Goal: Check status: Check status

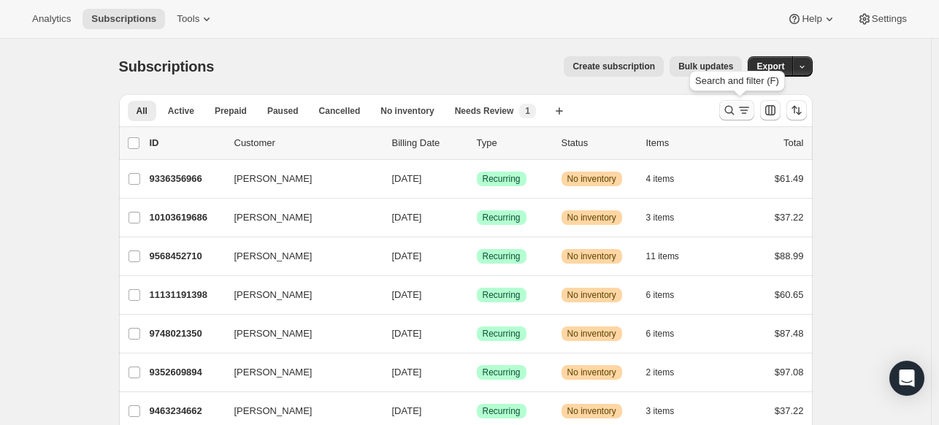
click at [731, 112] on icon "Search and filter results" at bounding box center [729, 110] width 15 height 15
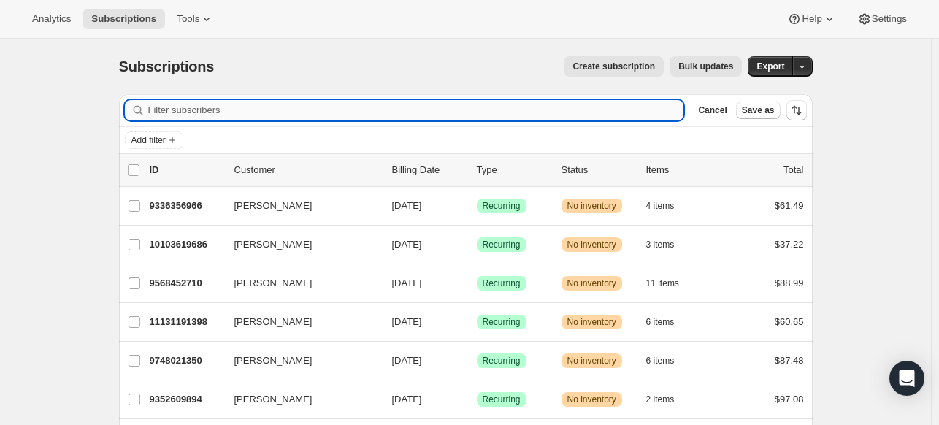
paste input "[EMAIL_ADDRESS][DOMAIN_NAME]"
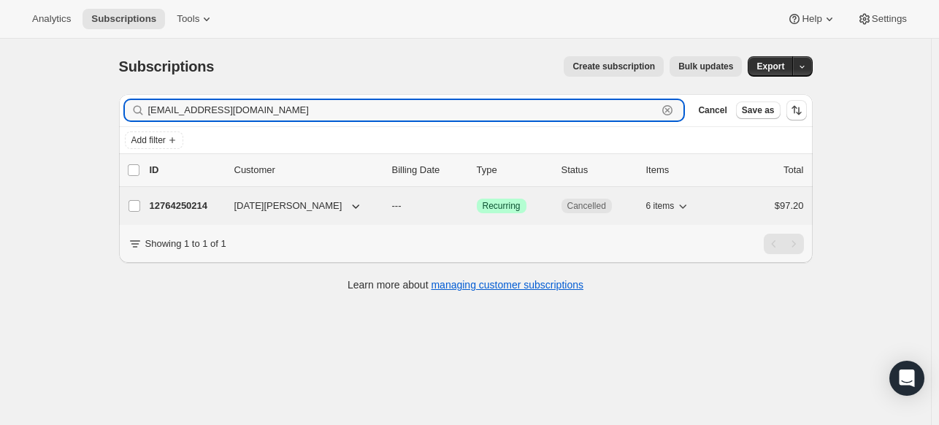
type input "[EMAIL_ADDRESS][DOMAIN_NAME]"
click at [196, 202] on p "12764250214" at bounding box center [186, 206] width 73 height 15
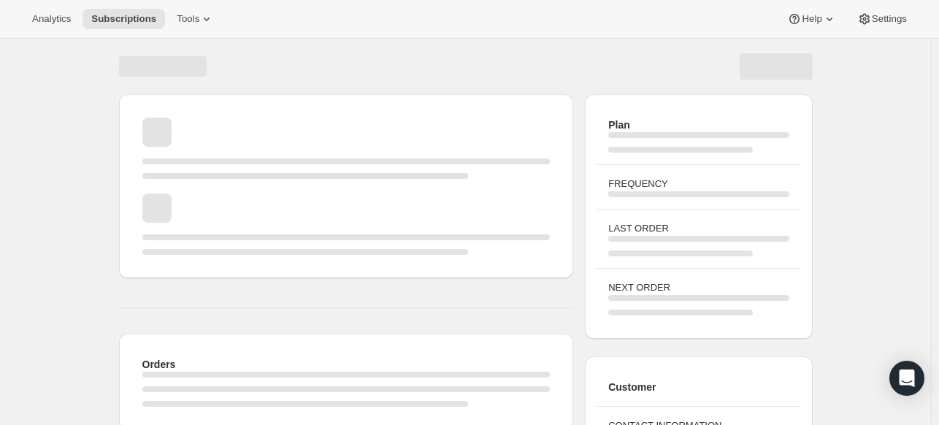
click at [206, 205] on div "Page loading" at bounding box center [346, 223] width 408 height 61
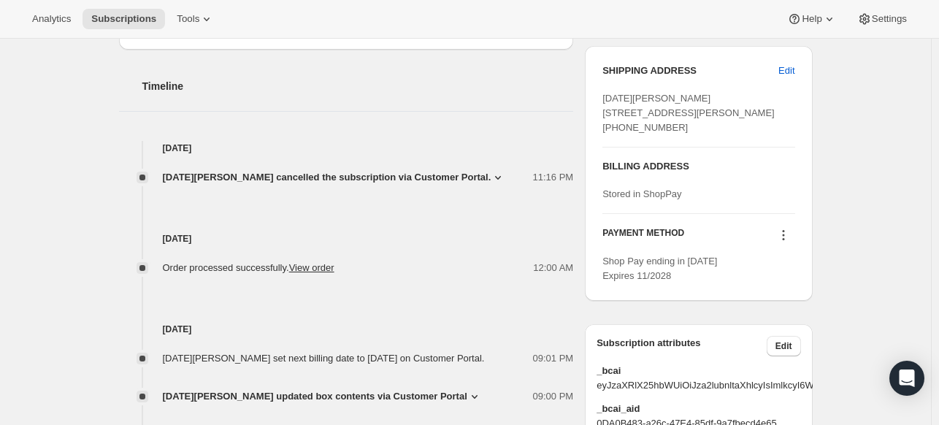
scroll to position [511, 0]
